Goal: Book appointment/travel/reservation

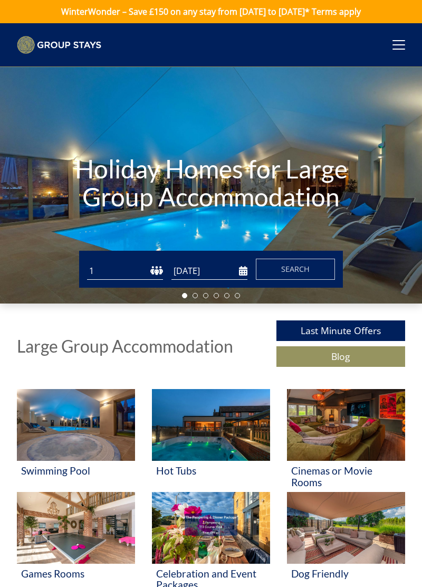
click at [147, 274] on select "1 2 3 4 5 6 7 8 9 10 11 12 13 14 15 16 17 18 19 20 21 22 23 24 25 26 27 28 29 3…" at bounding box center [125, 270] width 76 height 17
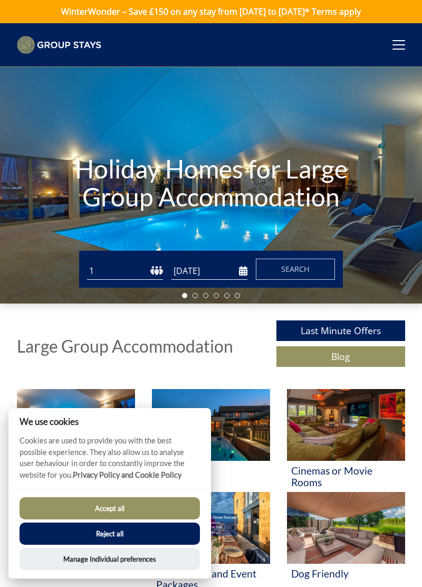
click at [147, 273] on select "1 2 3 4 5 6 7 8 9 10 11 12 13 14 15 16 17 18 19 20 21 22 23 24 25 26 27 28 29 3…" at bounding box center [125, 270] width 76 height 17
select select "8"
click at [217, 275] on input "[DATE]" at bounding box center [209, 270] width 76 height 17
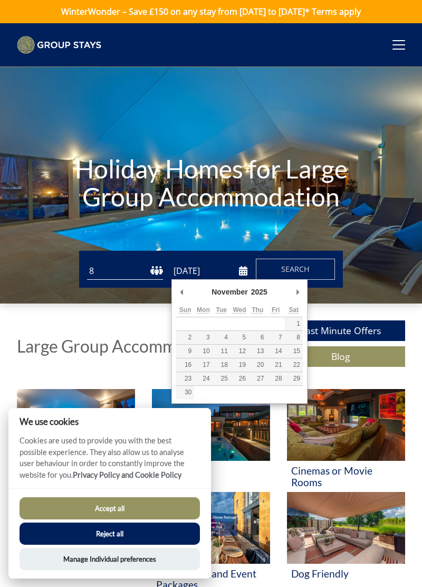
click at [307, 289] on div "Holiday Homes for Large Group Accommodation" at bounding box center [211, 185] width 422 height 236
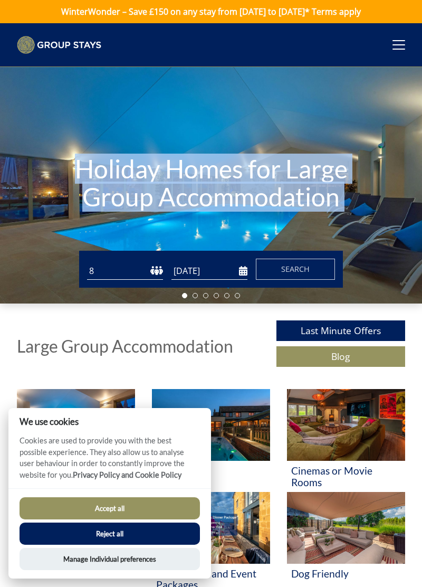
click at [243, 272] on input "[DATE]" at bounding box center [209, 270] width 76 height 17
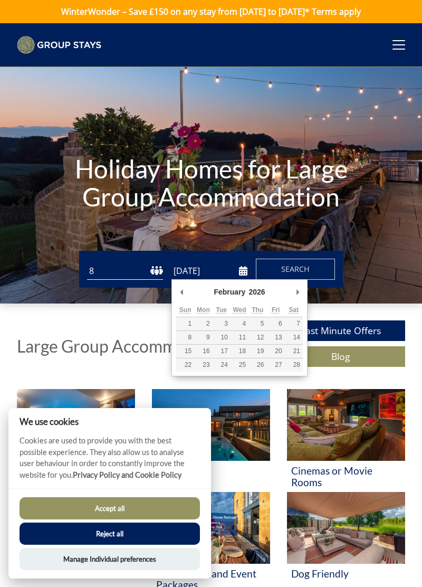
type input "06/02/2026"
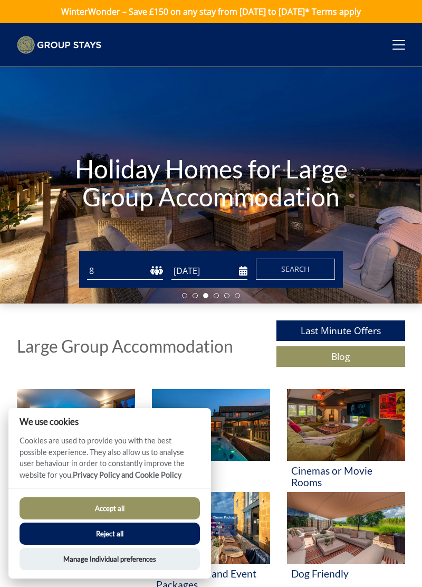
click at [317, 271] on button "Search" at bounding box center [295, 269] width 79 height 21
click at [159, 506] on button "Accept all" at bounding box center [110, 508] width 180 height 22
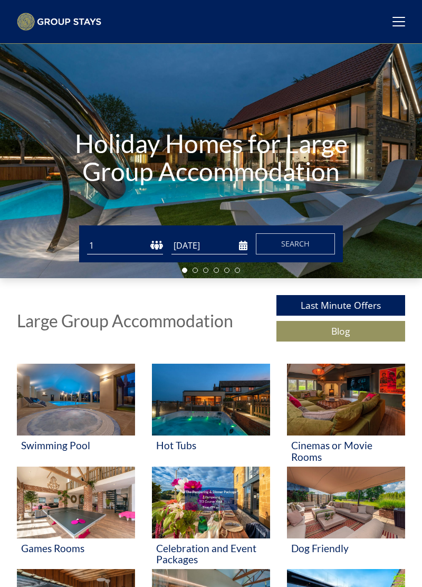
scroll to position [30, 0]
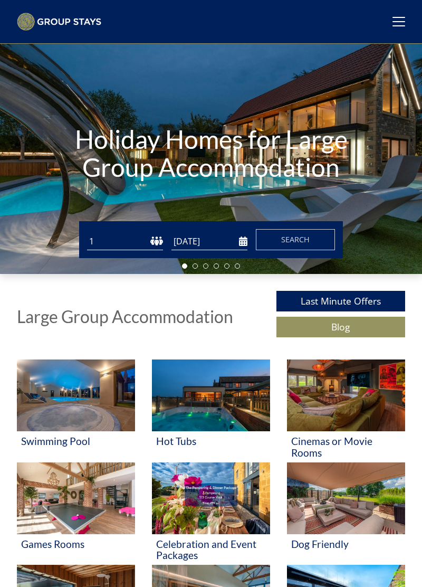
click at [242, 240] on input "[DATE]" at bounding box center [209, 241] width 76 height 17
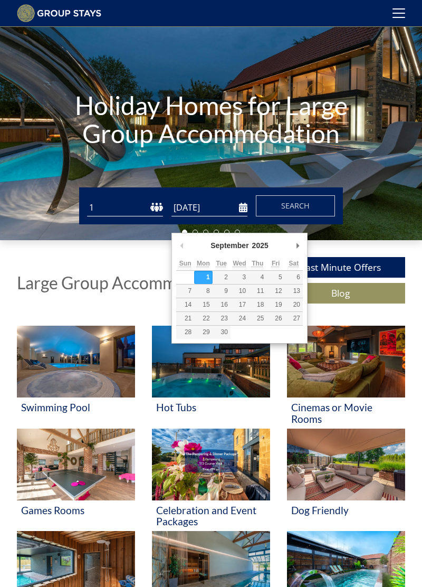
scroll to position [63, 0]
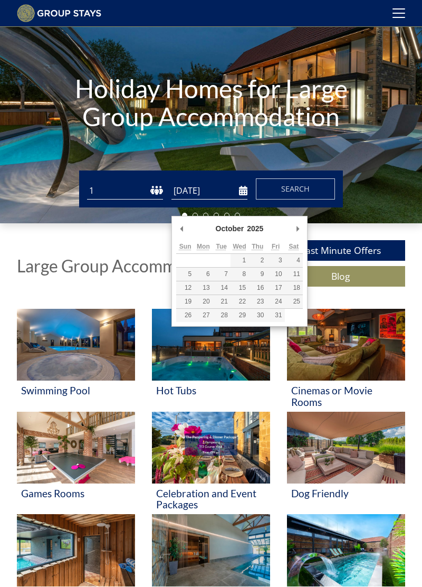
click at [307, 232] on div "Large Group Accommodation Last Minute Offers Blog" at bounding box center [211, 261] width 388 height 77
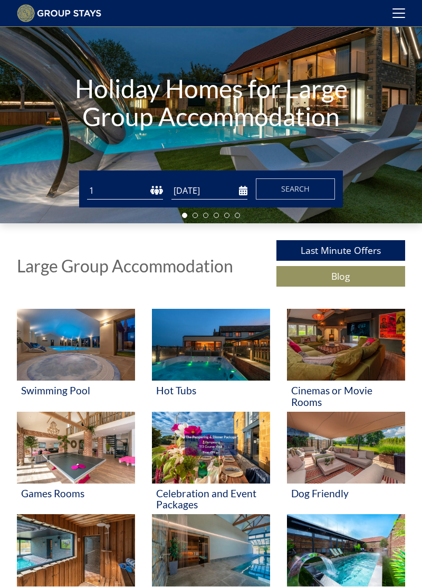
click at [241, 189] on input "[DATE]" at bounding box center [209, 190] width 76 height 17
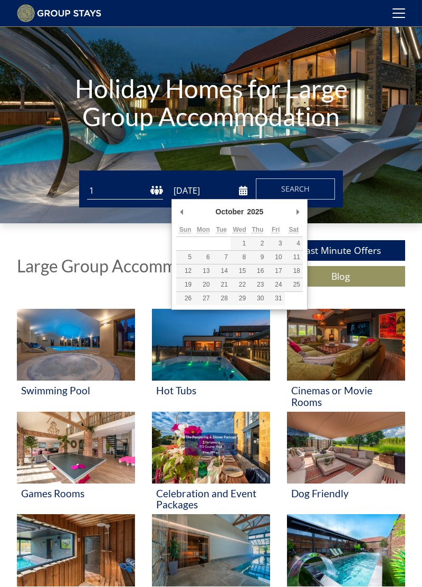
click at [301, 197] on button "Search" at bounding box center [295, 188] width 79 height 21
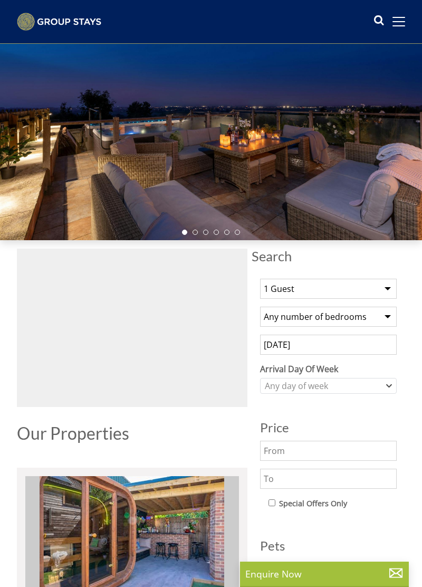
click at [237, 190] on div at bounding box center [211, 122] width 422 height 236
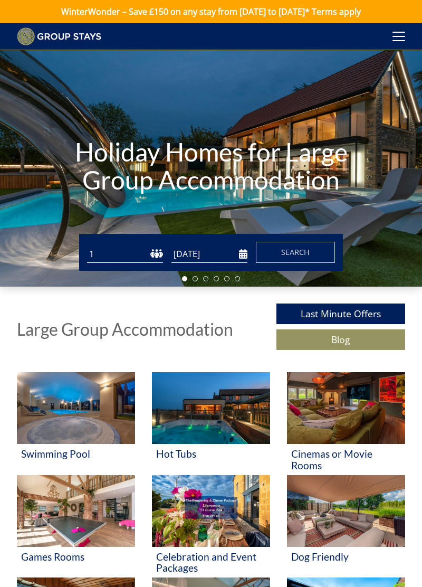
scroll to position [63, 0]
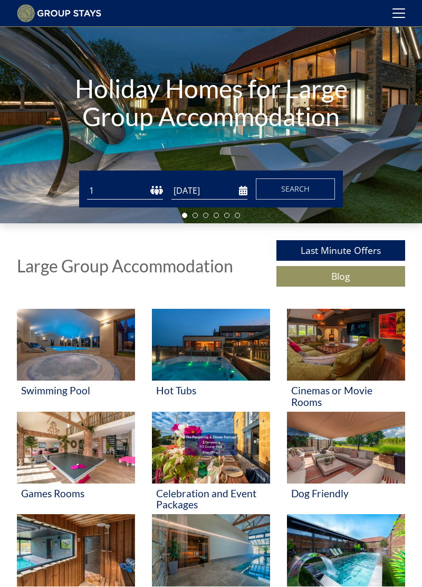
click at [242, 195] on input "[DATE]" at bounding box center [209, 190] width 76 height 17
